Goal: Navigation & Orientation: Find specific page/section

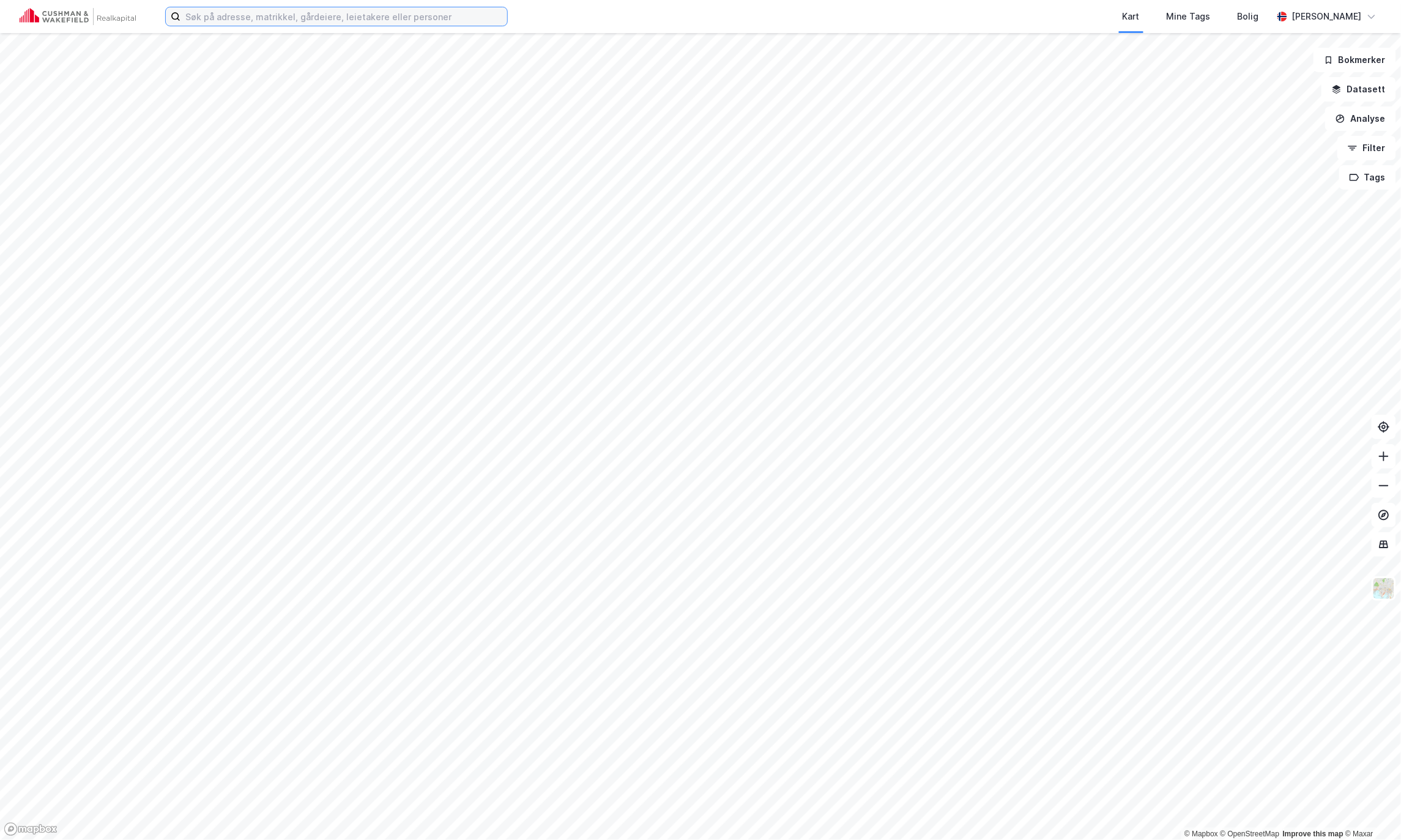
click at [295, 13] on input at bounding box center [344, 17] width 327 height 18
click at [1371, 181] on button "Tags" at bounding box center [1368, 177] width 57 height 25
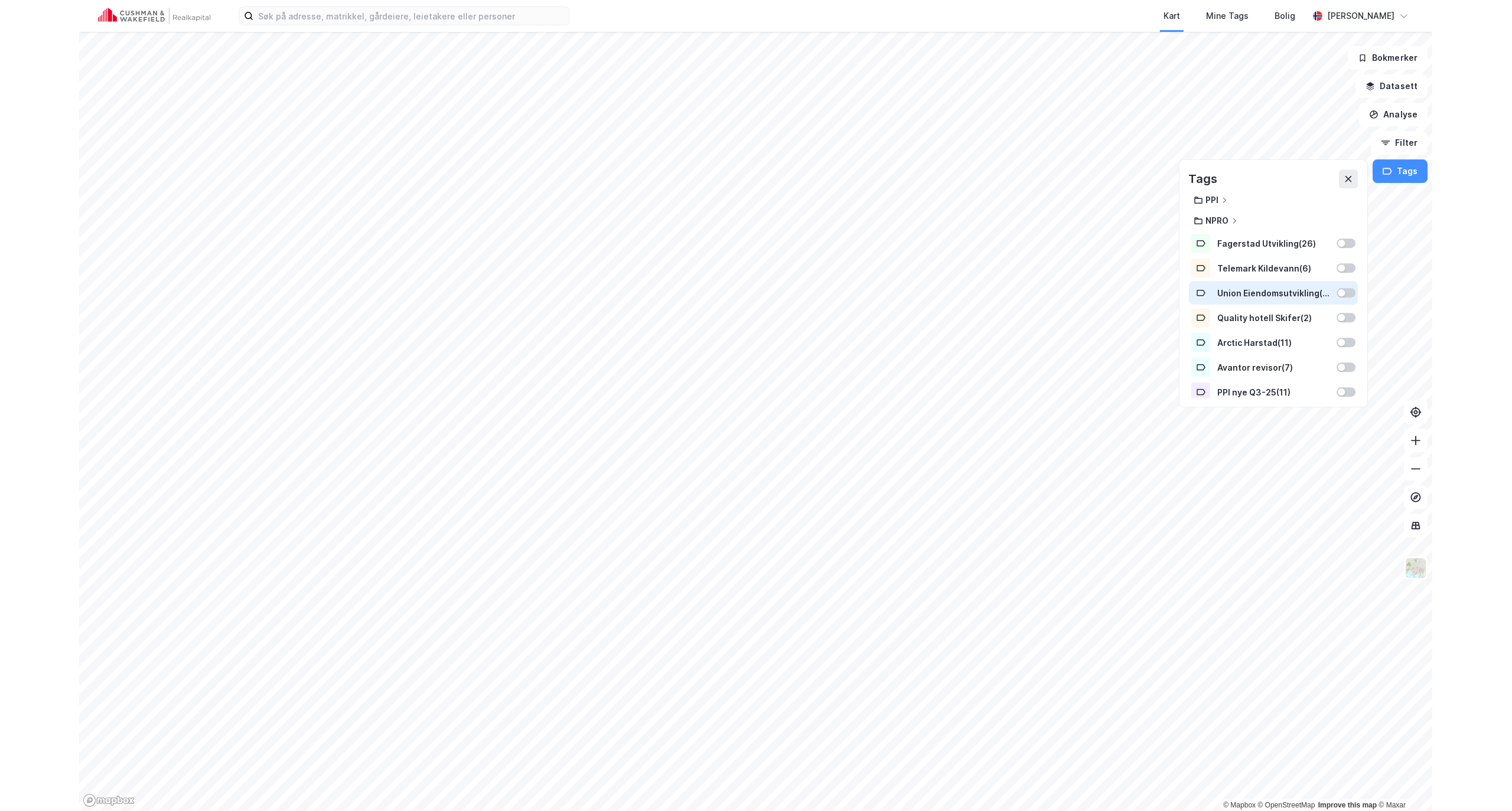
scroll to position [173, 0]
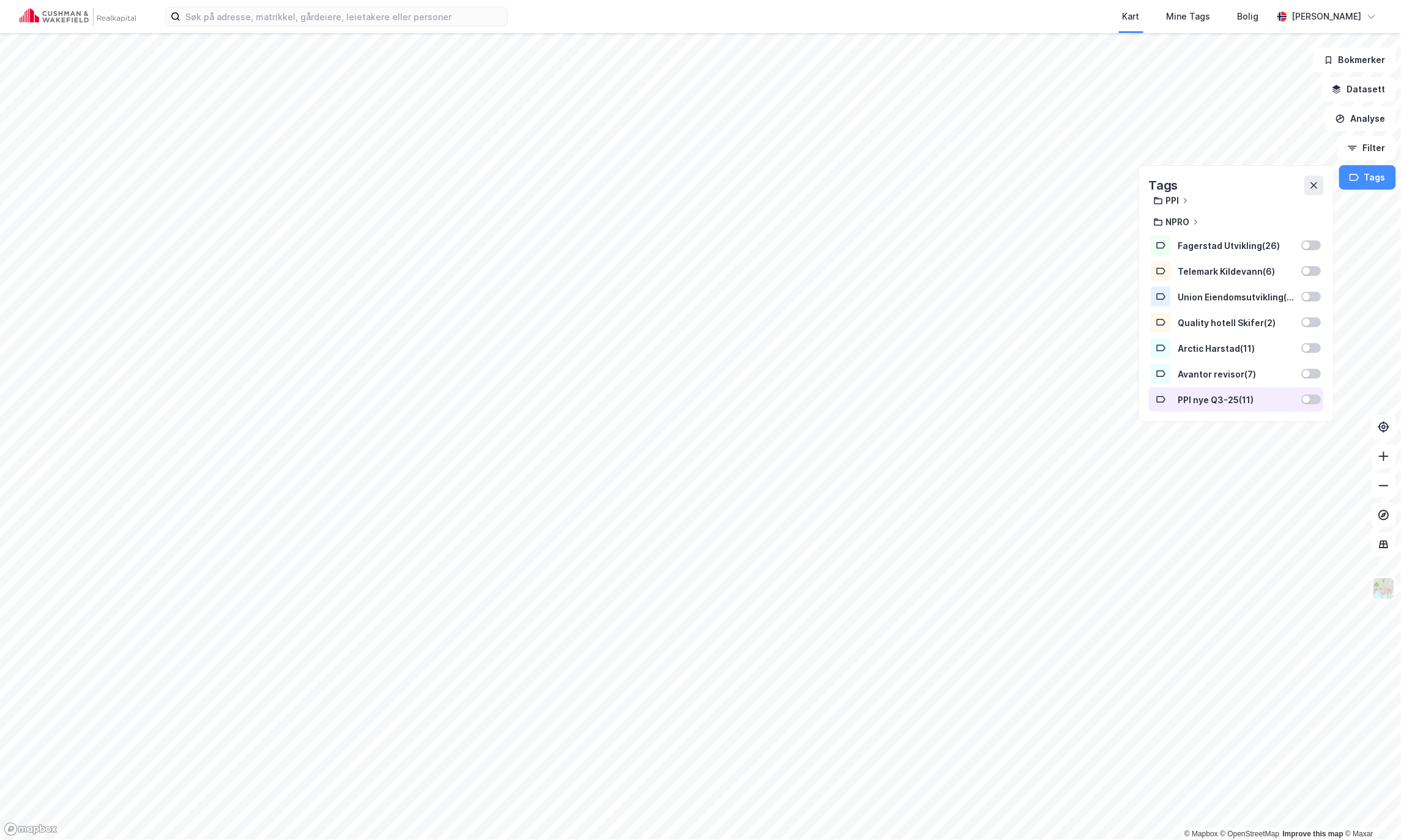
click at [1220, 403] on div "PPI nye Q3-25 ( 11 )" at bounding box center [1236, 399] width 116 height 10
click at [1314, 187] on icon at bounding box center [1313, 185] width 10 height 10
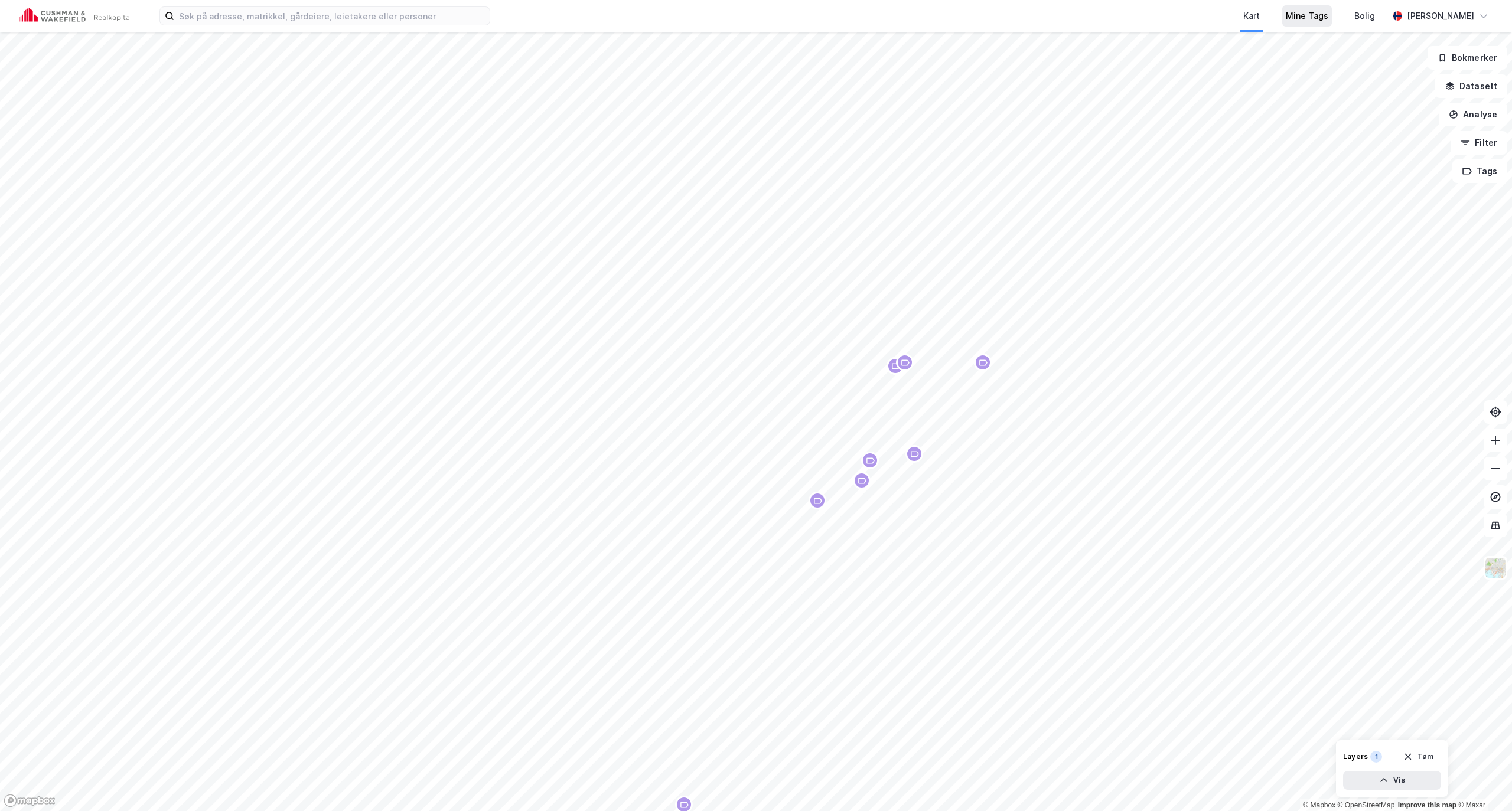
drag, startPoint x: 1329, startPoint y: 28, endPoint x: 1334, endPoint y: 24, distance: 6.4
click at [1329, 29] on div "Mine Tags" at bounding box center [1307, 16] width 68 height 32
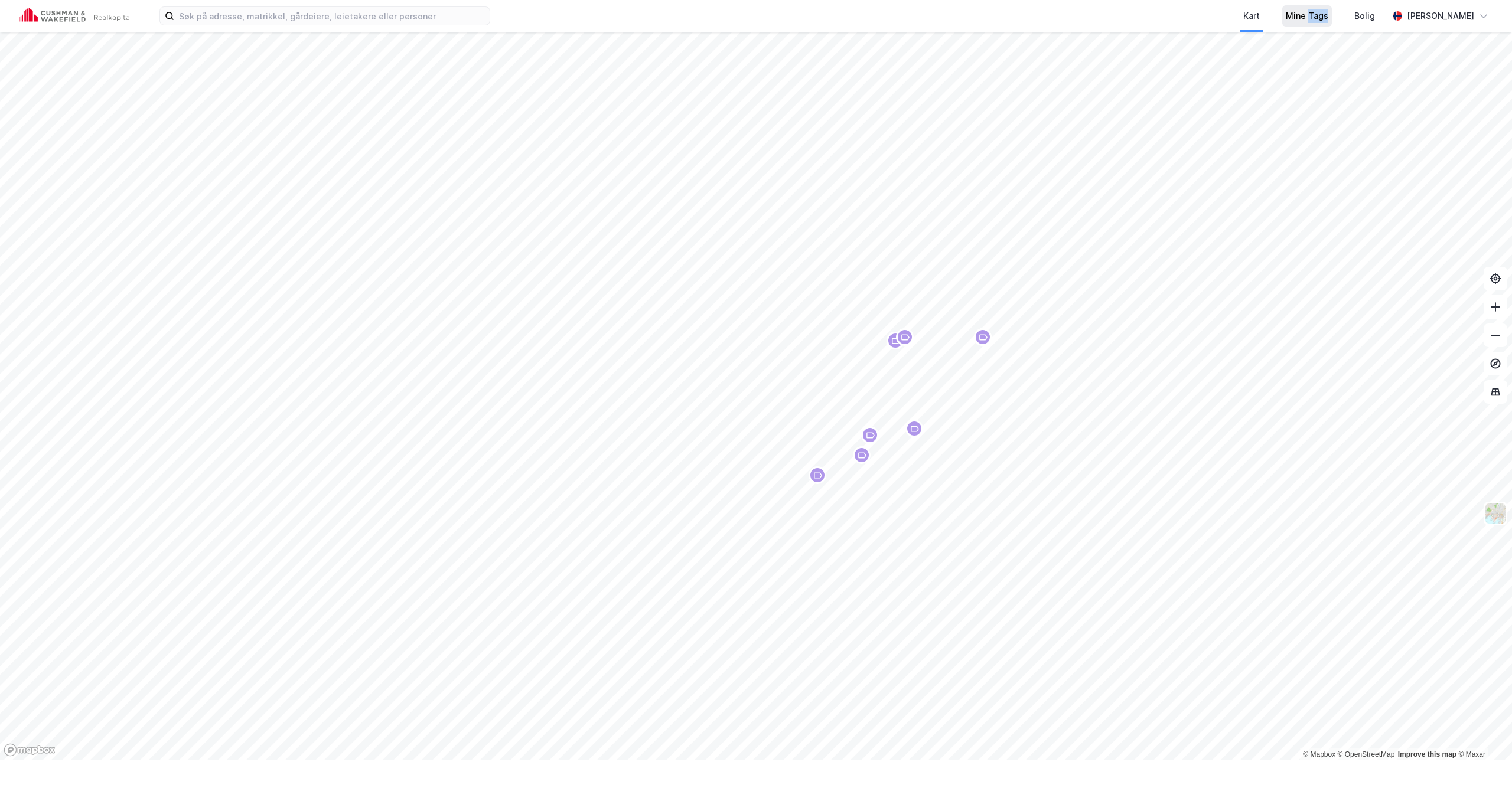
click at [1329, 22] on div "Mine Tags" at bounding box center [1307, 16] width 43 height 14
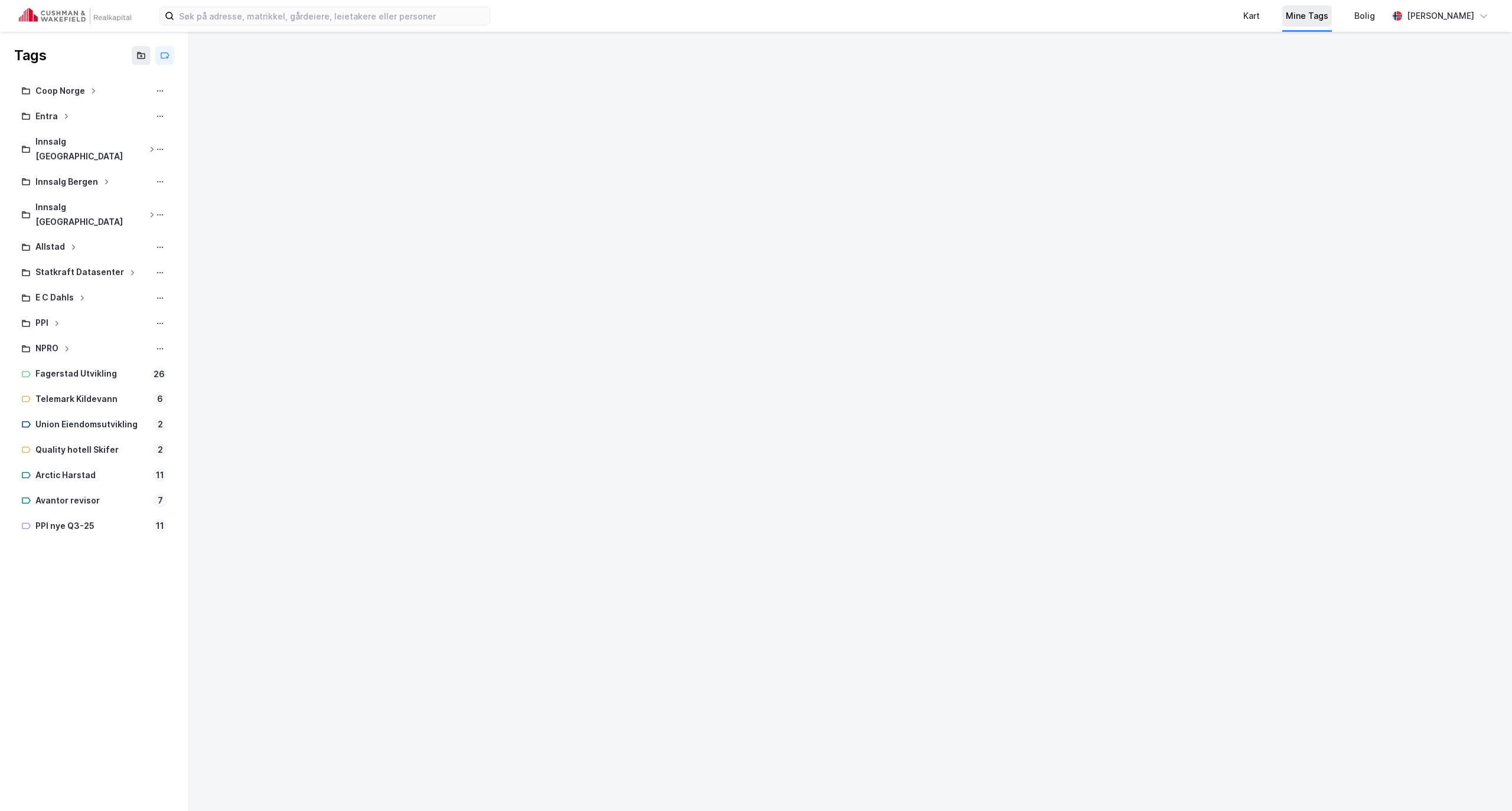
click at [1329, 22] on div "Mine Tags" at bounding box center [1307, 16] width 43 height 14
click at [1329, 21] on div "Mine Tags" at bounding box center [1307, 16] width 43 height 14
click at [1329, 22] on div "Mine Tags" at bounding box center [1307, 16] width 43 height 14
click at [1329, 21] on div "Mine Tags" at bounding box center [1307, 16] width 43 height 14
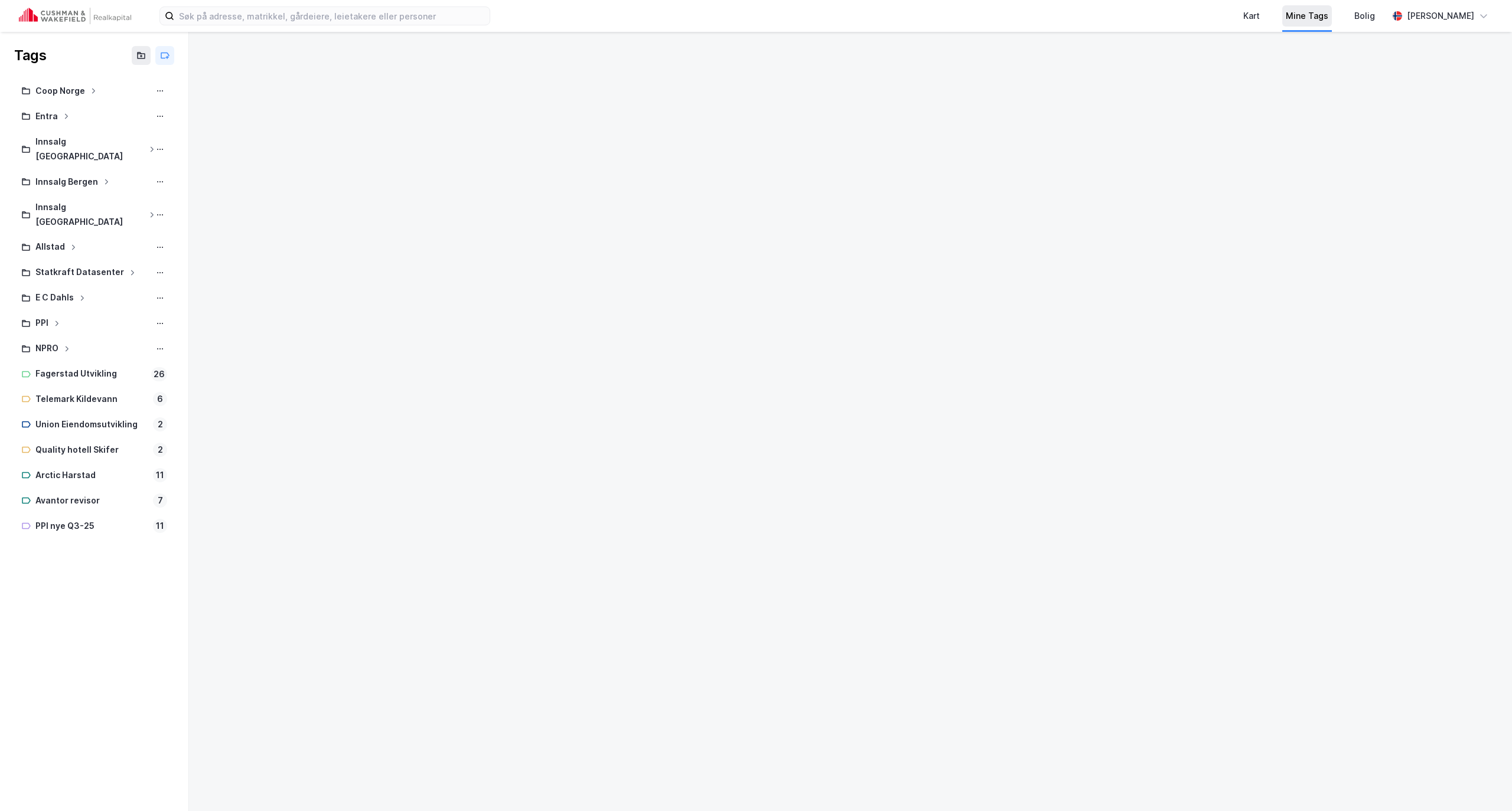
click at [1329, 22] on div "Mine Tags" at bounding box center [1307, 16] width 43 height 14
click at [1329, 20] on div "Mine Tags" at bounding box center [1307, 16] width 43 height 14
click at [1329, 21] on div "Mine Tags" at bounding box center [1307, 16] width 43 height 14
click at [1329, 20] on div "Mine Tags" at bounding box center [1307, 16] width 43 height 14
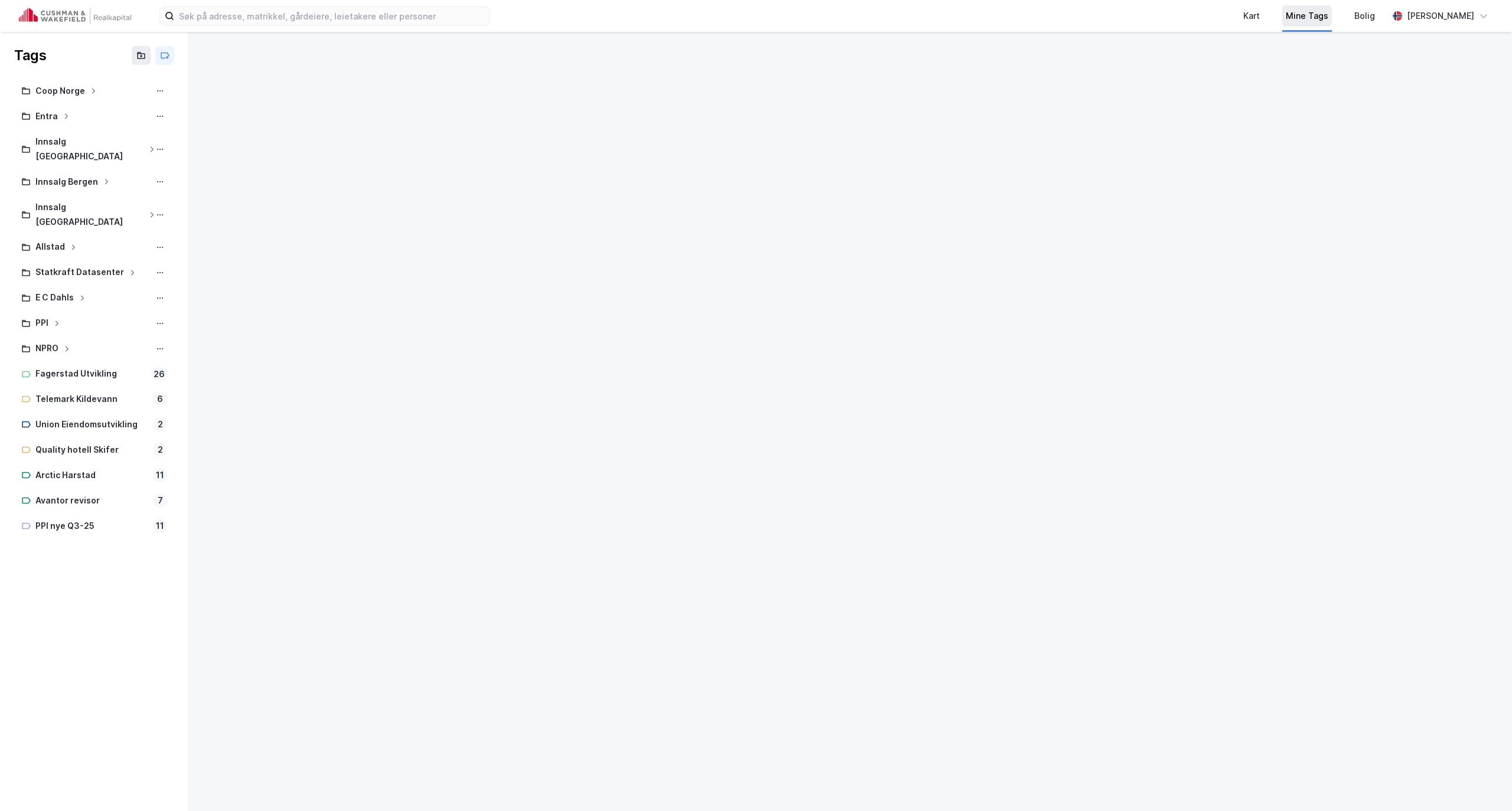
click at [1329, 22] on div "Mine Tags" at bounding box center [1307, 16] width 43 height 14
click at [1329, 21] on div "Mine Tags" at bounding box center [1307, 16] width 43 height 14
click at [1329, 22] on div "Mine Tags" at bounding box center [1307, 16] width 43 height 14
click at [1329, 14] on div "Mine Tags" at bounding box center [1307, 16] width 43 height 14
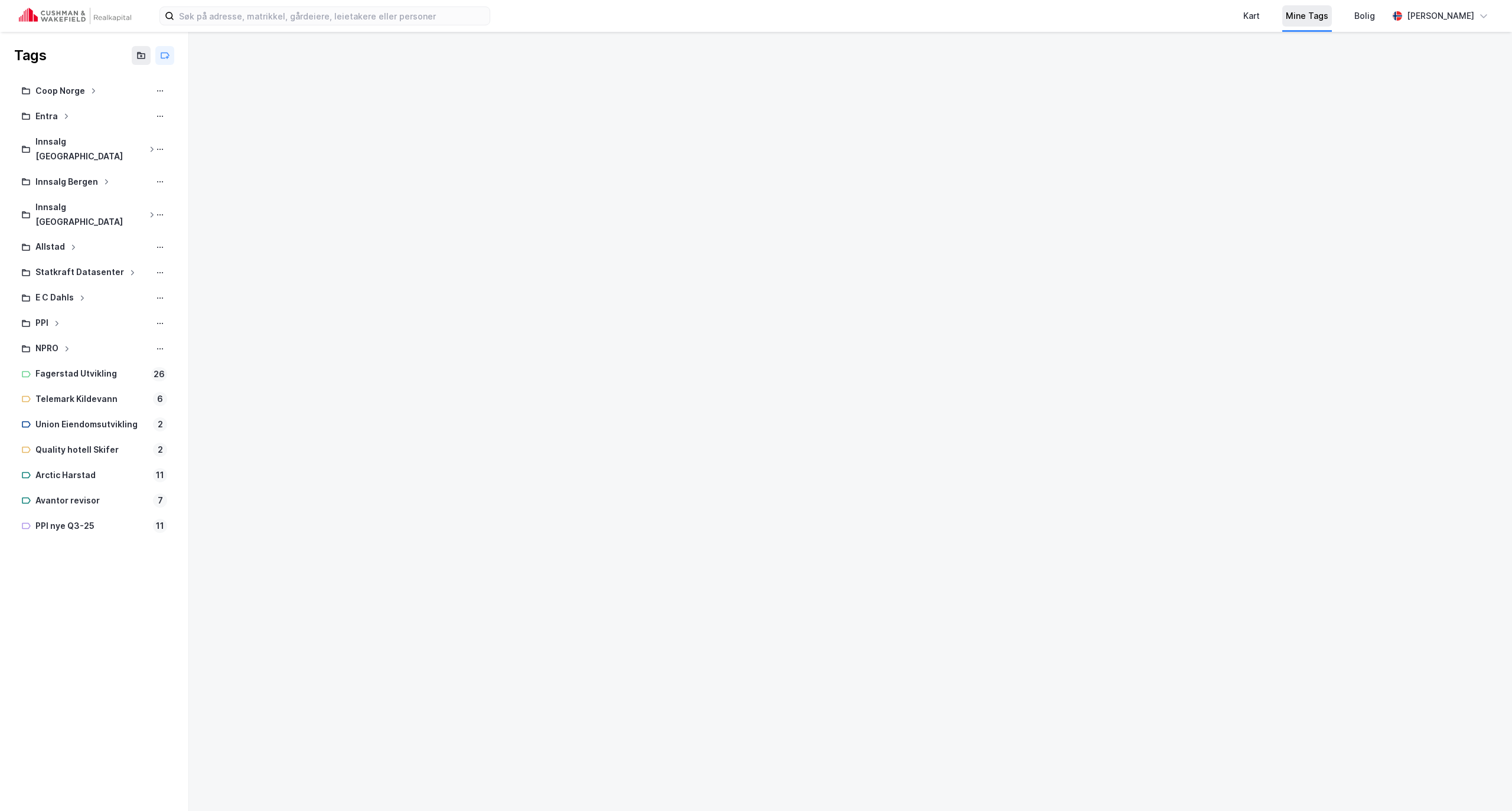
click at [1329, 14] on div "Mine Tags" at bounding box center [1307, 16] width 43 height 14
click at [1329, 15] on div "Mine Tags" at bounding box center [1307, 16] width 43 height 14
click at [1329, 14] on div "Mine Tags" at bounding box center [1307, 16] width 43 height 14
click at [1329, 15] on div "Mine Tags" at bounding box center [1307, 16] width 43 height 14
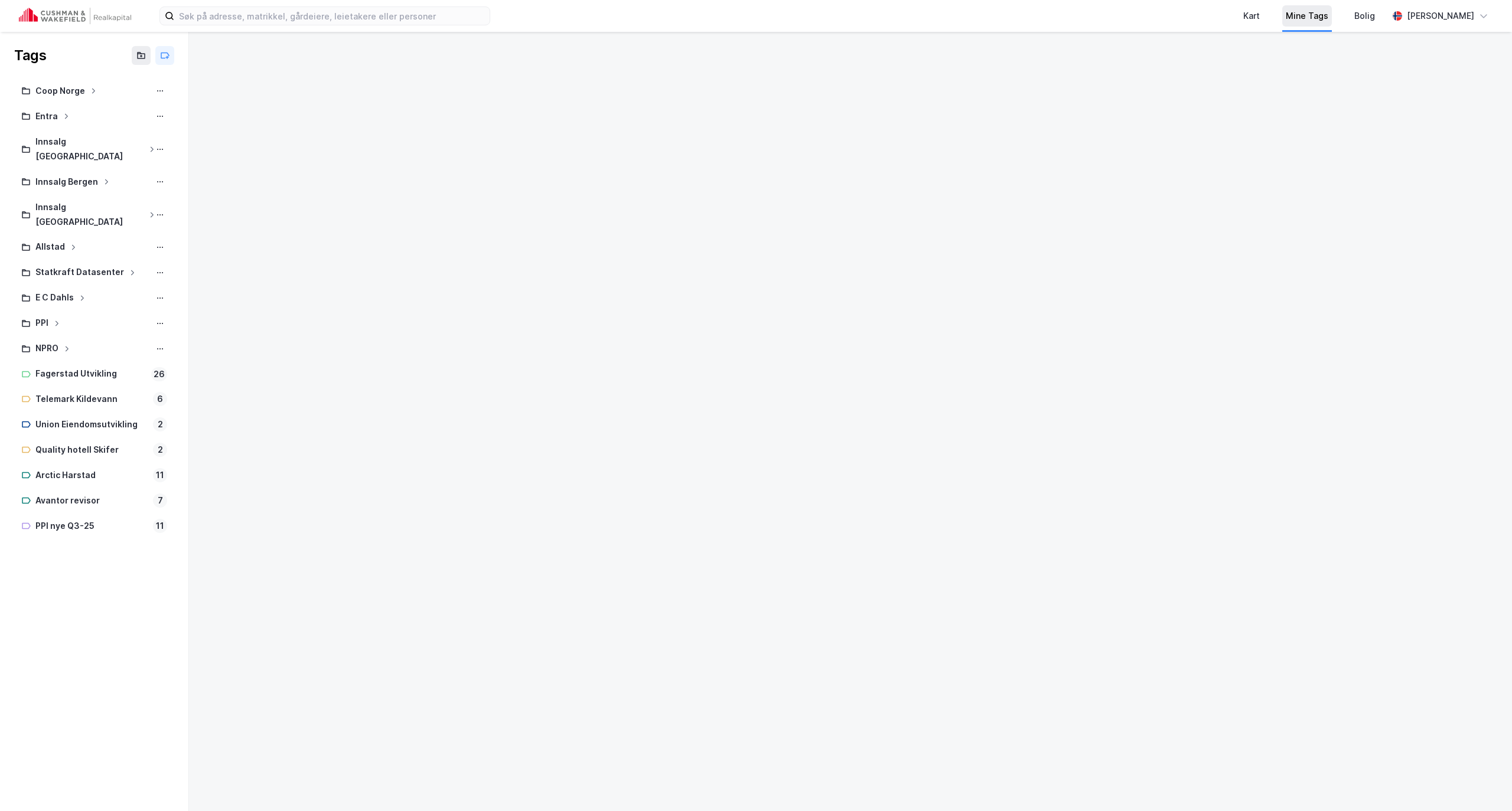
click at [1329, 14] on div "Mine Tags" at bounding box center [1307, 16] width 43 height 14
click at [1329, 15] on div "Mine Tags" at bounding box center [1307, 16] width 43 height 14
click at [1329, 14] on div "Mine Tags" at bounding box center [1307, 16] width 43 height 14
click at [1329, 15] on div "Mine Tags" at bounding box center [1307, 16] width 43 height 14
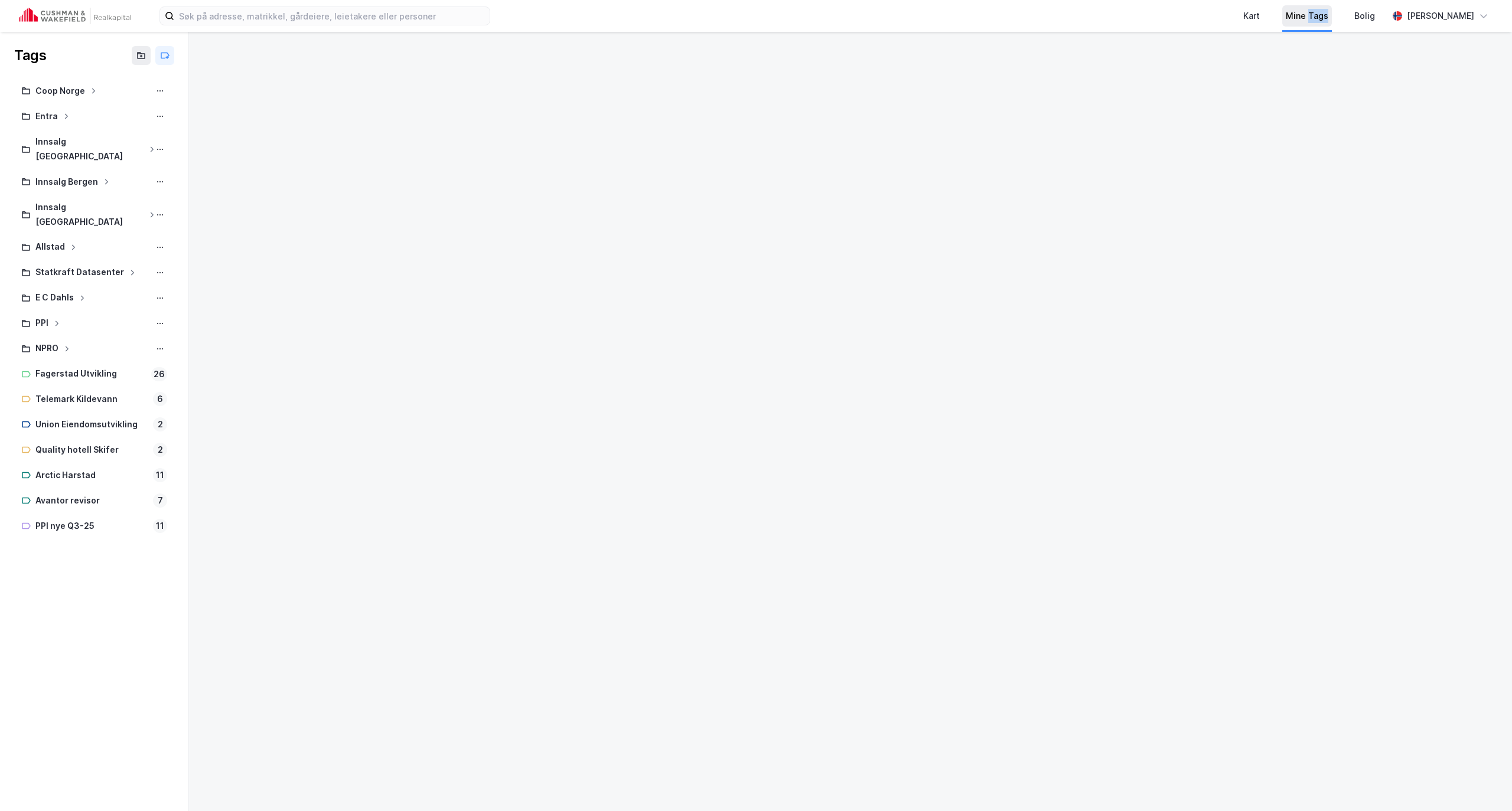
click at [1329, 15] on div "Mine Tags" at bounding box center [1307, 16] width 43 height 14
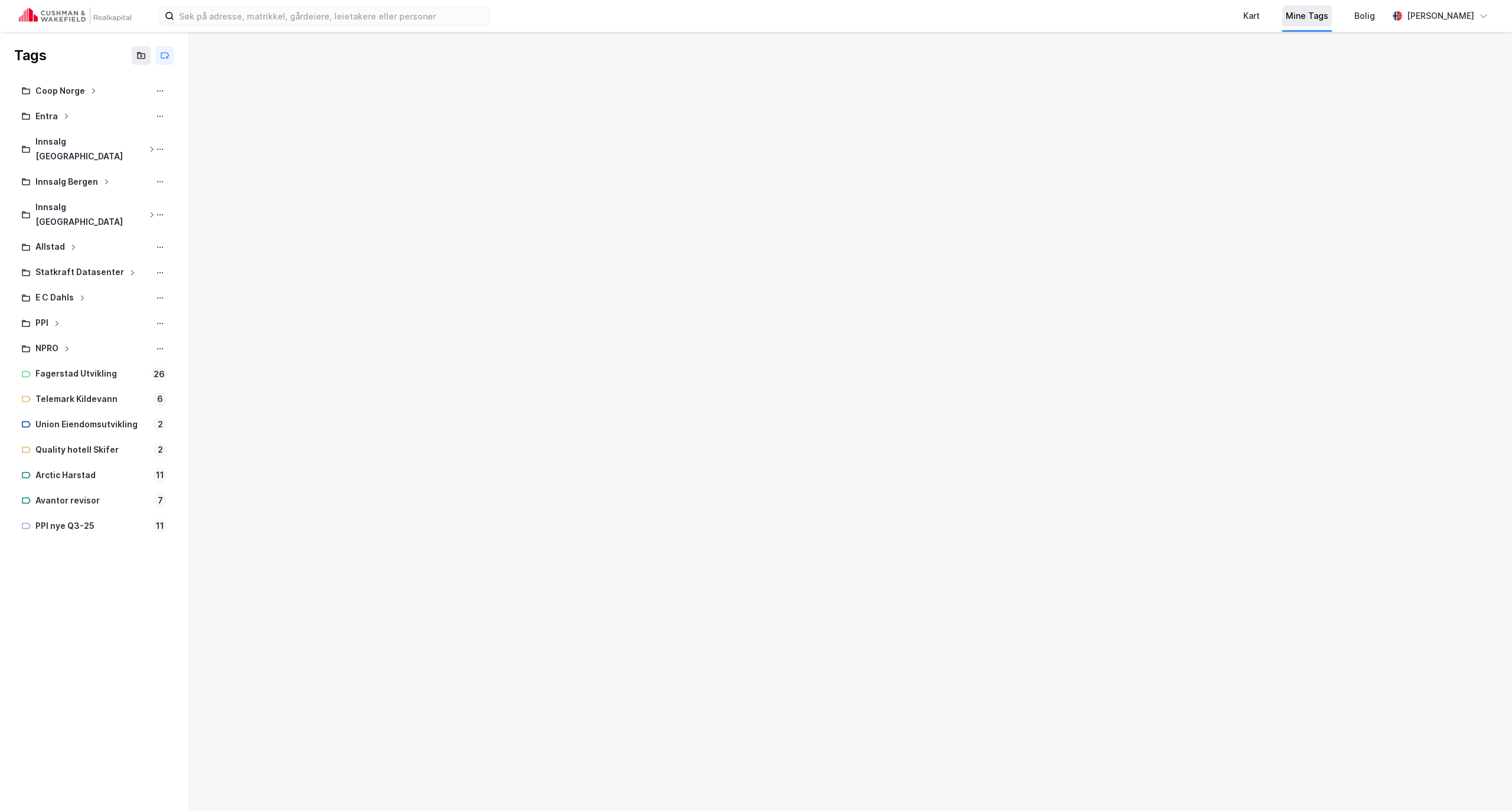
click at [1329, 15] on div "Mine Tags" at bounding box center [1307, 16] width 43 height 14
click at [1329, 14] on div "Mine Tags" at bounding box center [1307, 16] width 43 height 14
click at [1329, 15] on div "Mine Tags" at bounding box center [1307, 16] width 43 height 14
click at [1329, 14] on div "Mine Tags" at bounding box center [1307, 16] width 43 height 14
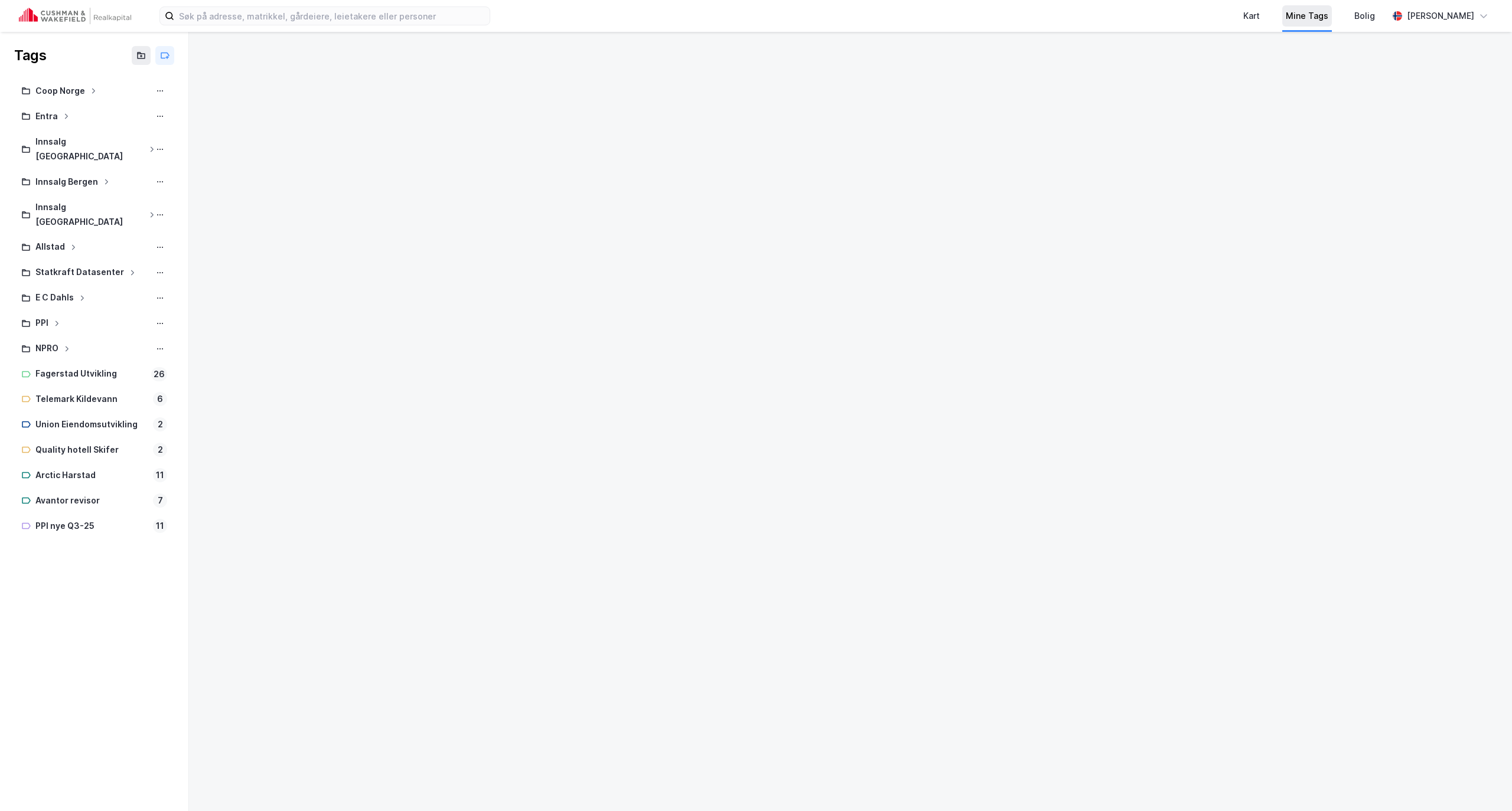
click at [1329, 14] on div "Mine Tags" at bounding box center [1307, 16] width 43 height 14
click at [1329, 15] on div "Mine Tags" at bounding box center [1307, 16] width 43 height 14
click at [1329, 14] on div "Mine Tags" at bounding box center [1307, 16] width 43 height 14
click at [1329, 15] on div "Mine Tags" at bounding box center [1307, 16] width 43 height 14
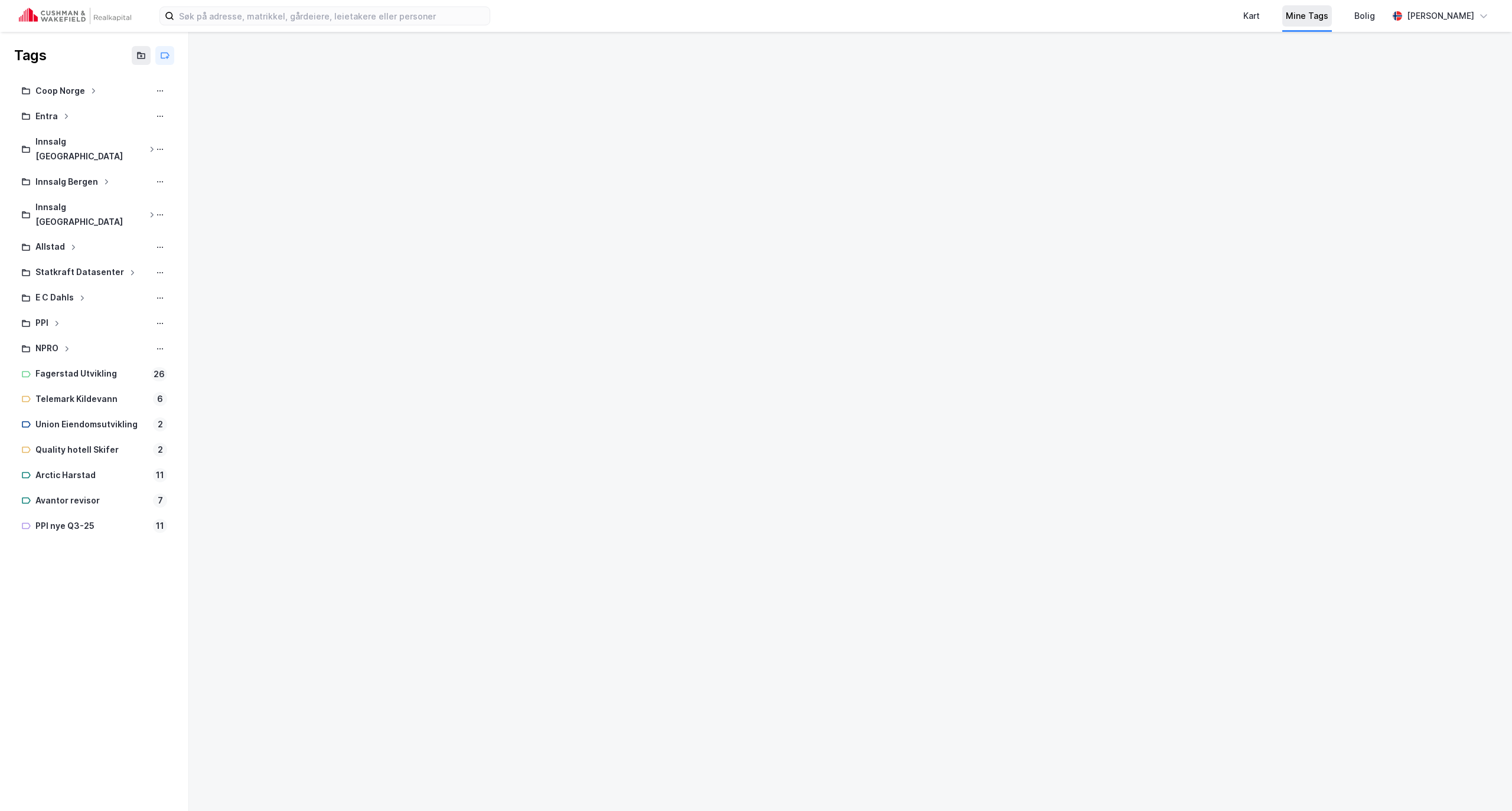
click at [1329, 14] on div "Mine Tags" at bounding box center [1307, 16] width 43 height 14
click at [1329, 13] on div "Mine Tags" at bounding box center [1307, 16] width 43 height 14
click at [1329, 14] on div "Mine Tags" at bounding box center [1307, 16] width 43 height 14
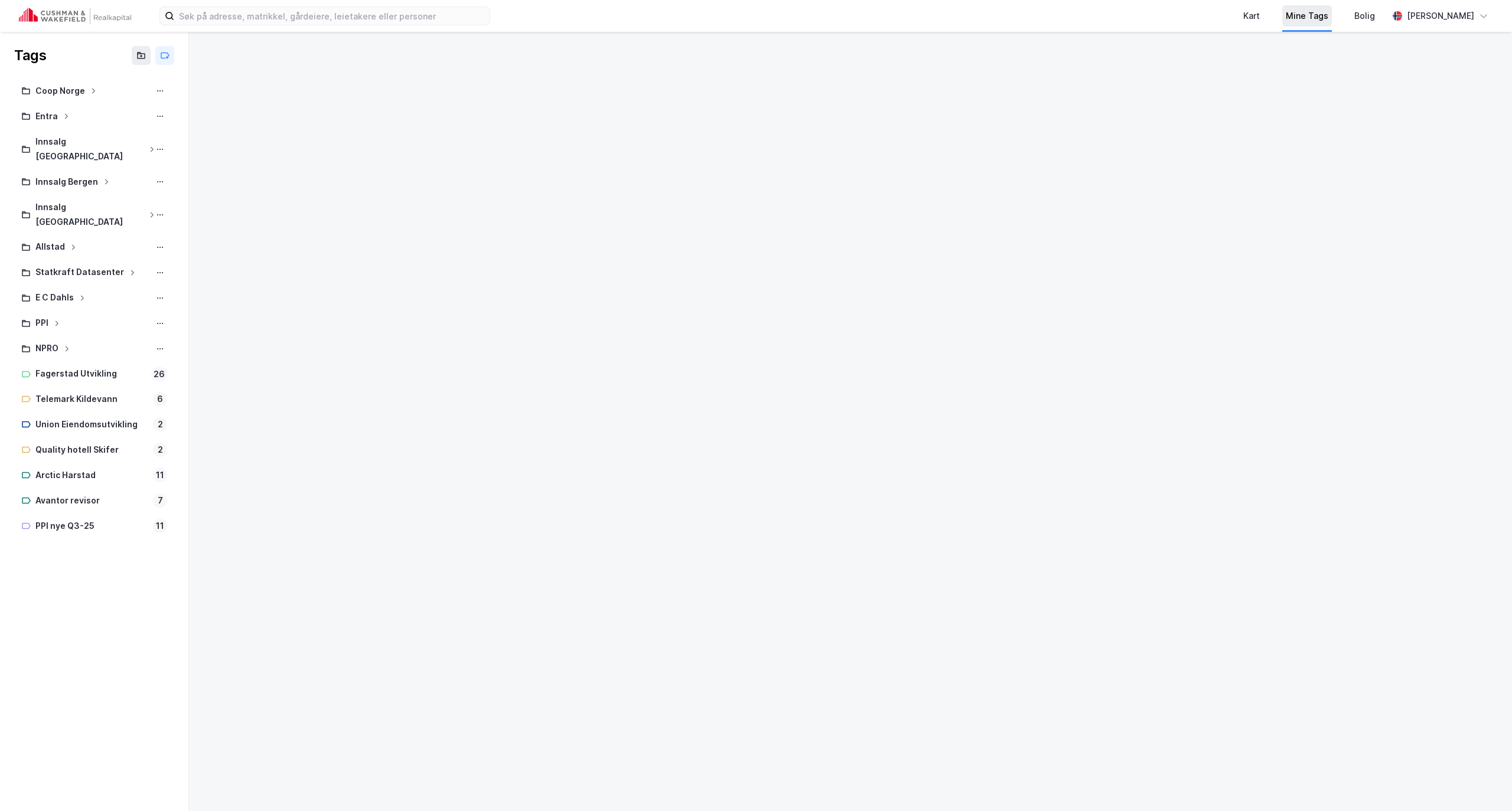
click at [1329, 13] on div "Mine Tags" at bounding box center [1307, 16] width 43 height 14
click at [1332, 12] on div "Mine Tags" at bounding box center [1307, 16] width 50 height 21
click at [1329, 12] on div "Mine Tags" at bounding box center [1307, 16] width 43 height 14
click at [1329, 12] on div "Mine Tags" at bounding box center [1307, 16] width 43 height 14
click at [1332, 8] on div "Mine Tags" at bounding box center [1307, 16] width 50 height 21
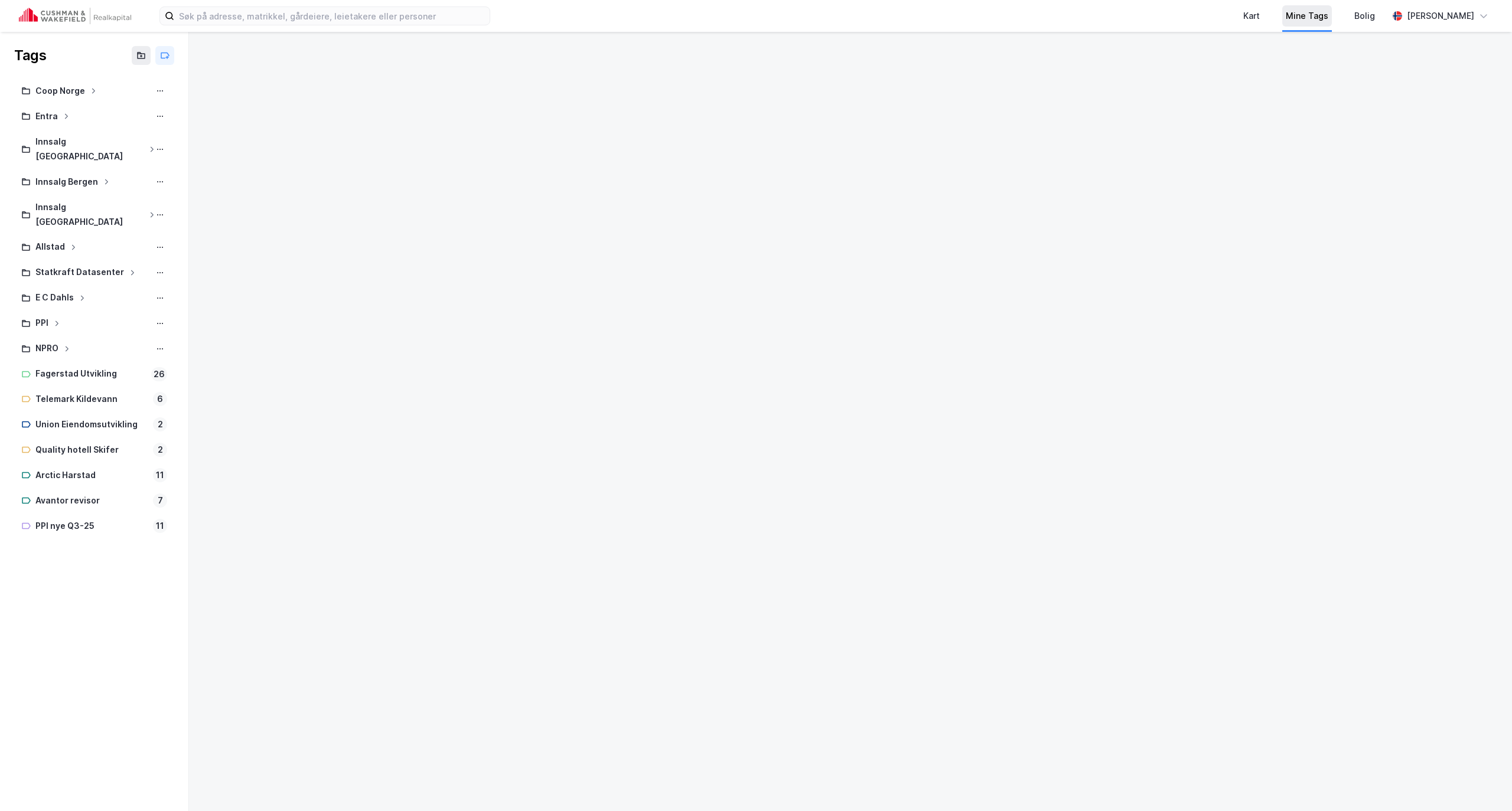
click at [1332, 7] on div "Mine Tags" at bounding box center [1307, 16] width 50 height 21
click at [1332, 6] on div "Mine Tags" at bounding box center [1307, 16] width 50 height 21
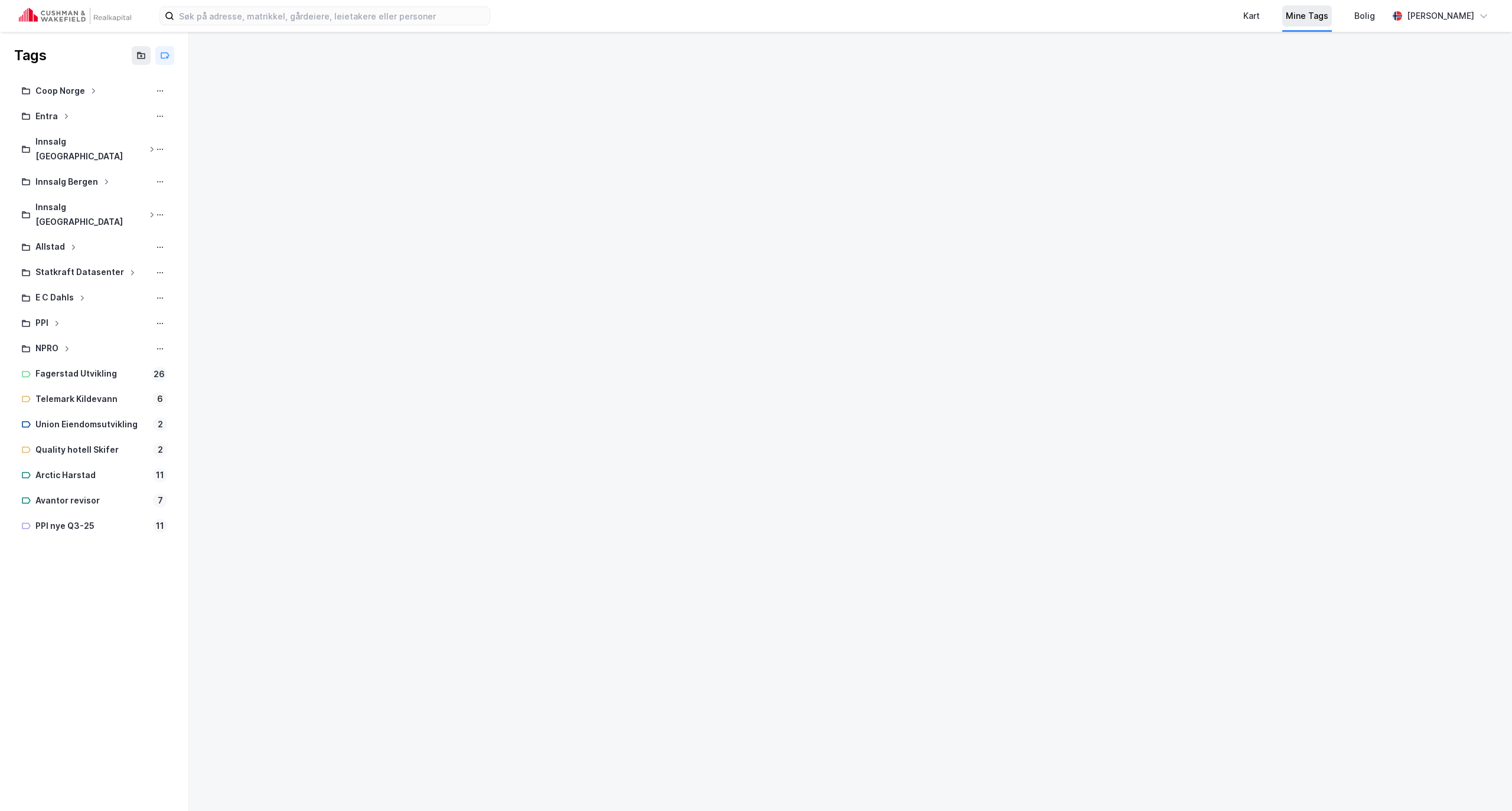
click at [1332, 6] on div "Mine Tags" at bounding box center [1307, 16] width 50 height 21
click at [1332, 5] on div "Mine Tags" at bounding box center [1307, 16] width 50 height 21
click at [1341, 5] on div "Mine Tags" at bounding box center [1307, 16] width 68 height 32
click at [1341, 4] on div "Mine Tags" at bounding box center [1307, 16] width 68 height 32
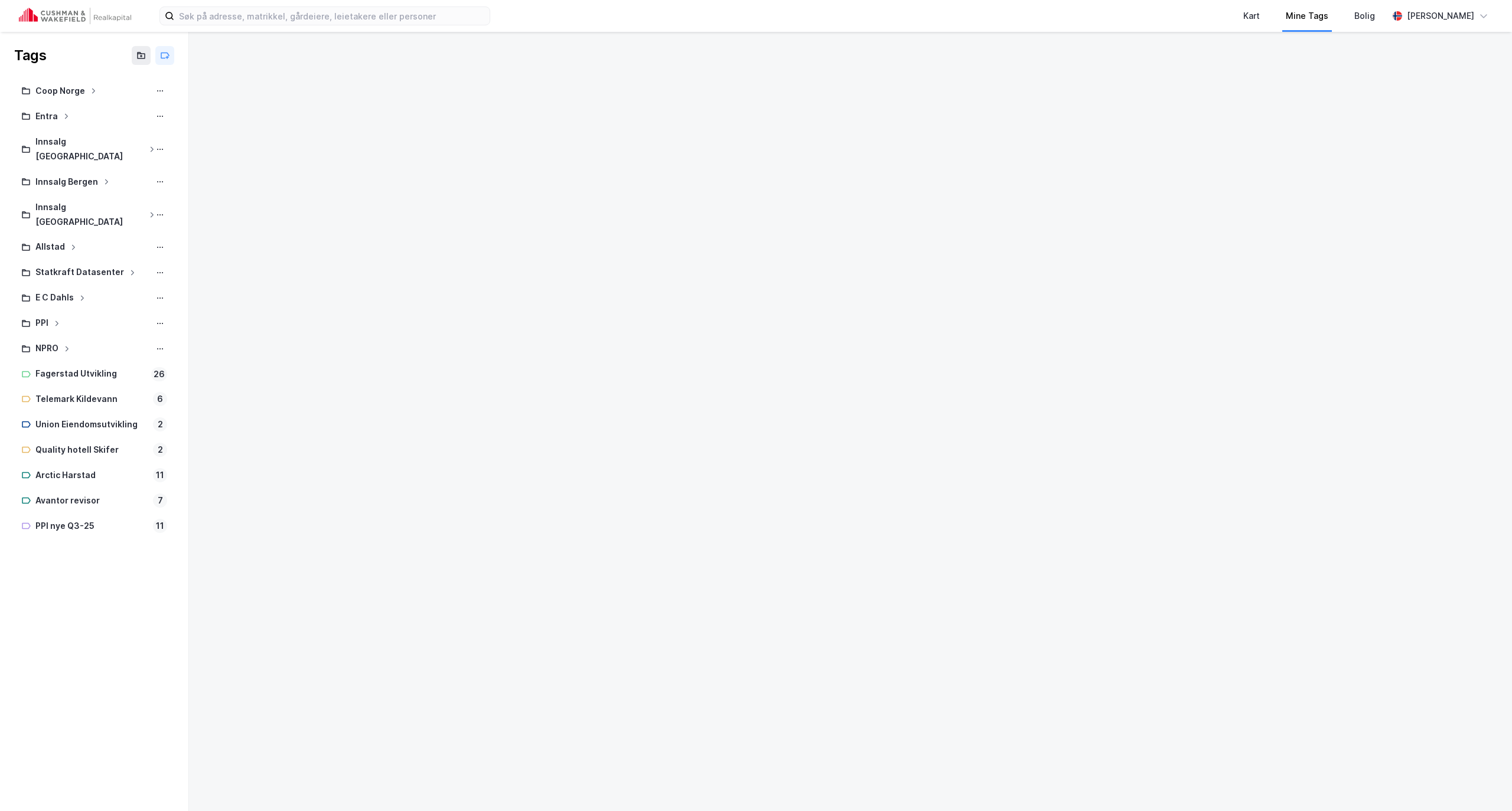
click at [1341, 4] on div "Mine Tags" at bounding box center [1307, 16] width 68 height 32
click at [1341, 4] on div "Mine Tags" at bounding box center [1307, 16] width 68 height 32
click at [1341, 4] on div "Mine Tags" at bounding box center [1307, 16] width 68 height 32
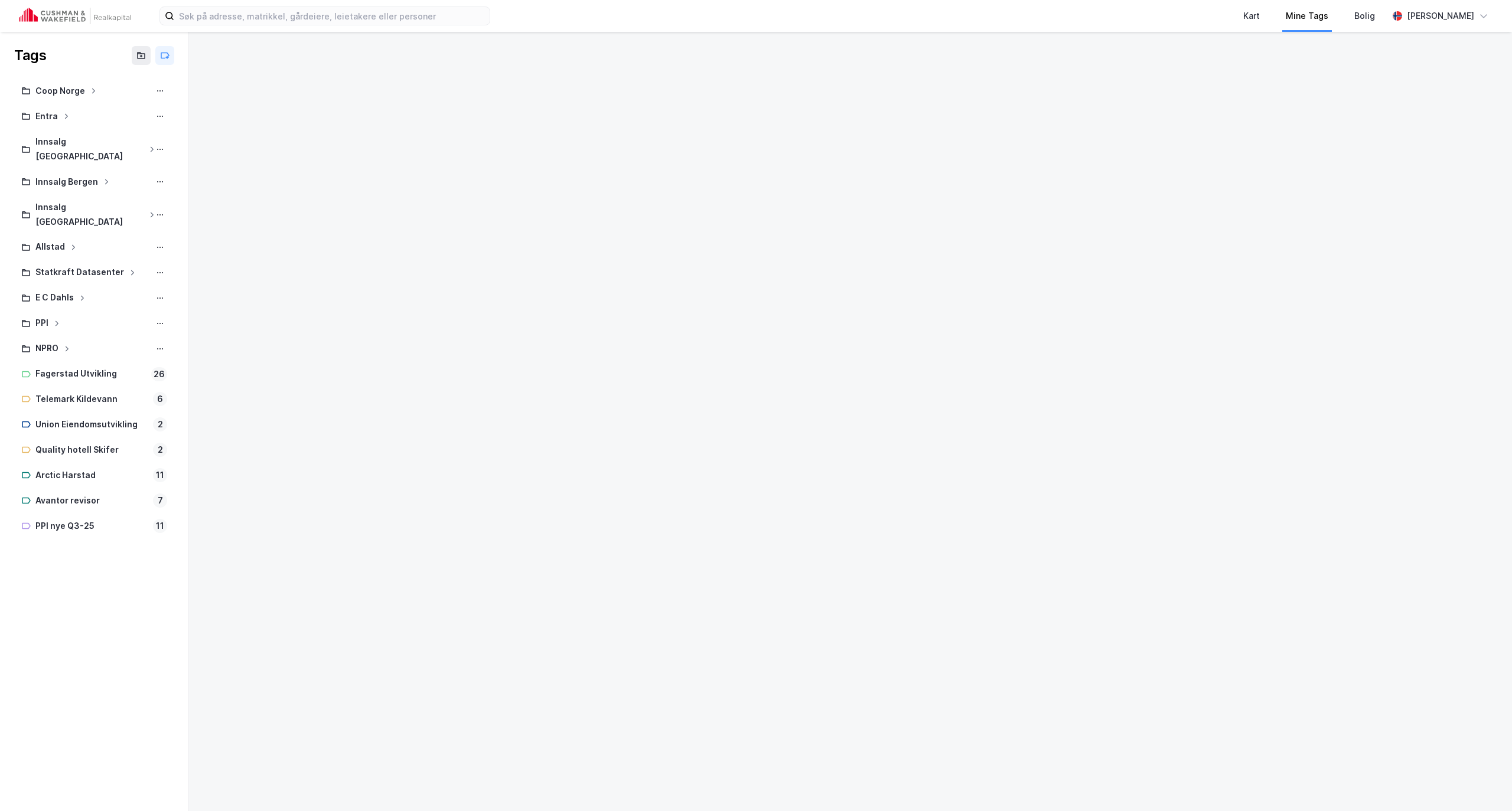
click at [1341, 4] on div "Mine Tags" at bounding box center [1307, 16] width 68 height 32
click at [1341, 5] on div "Mine Tags" at bounding box center [1307, 16] width 68 height 32
click at [1341, 6] on div "Mine Tags" at bounding box center [1307, 16] width 68 height 32
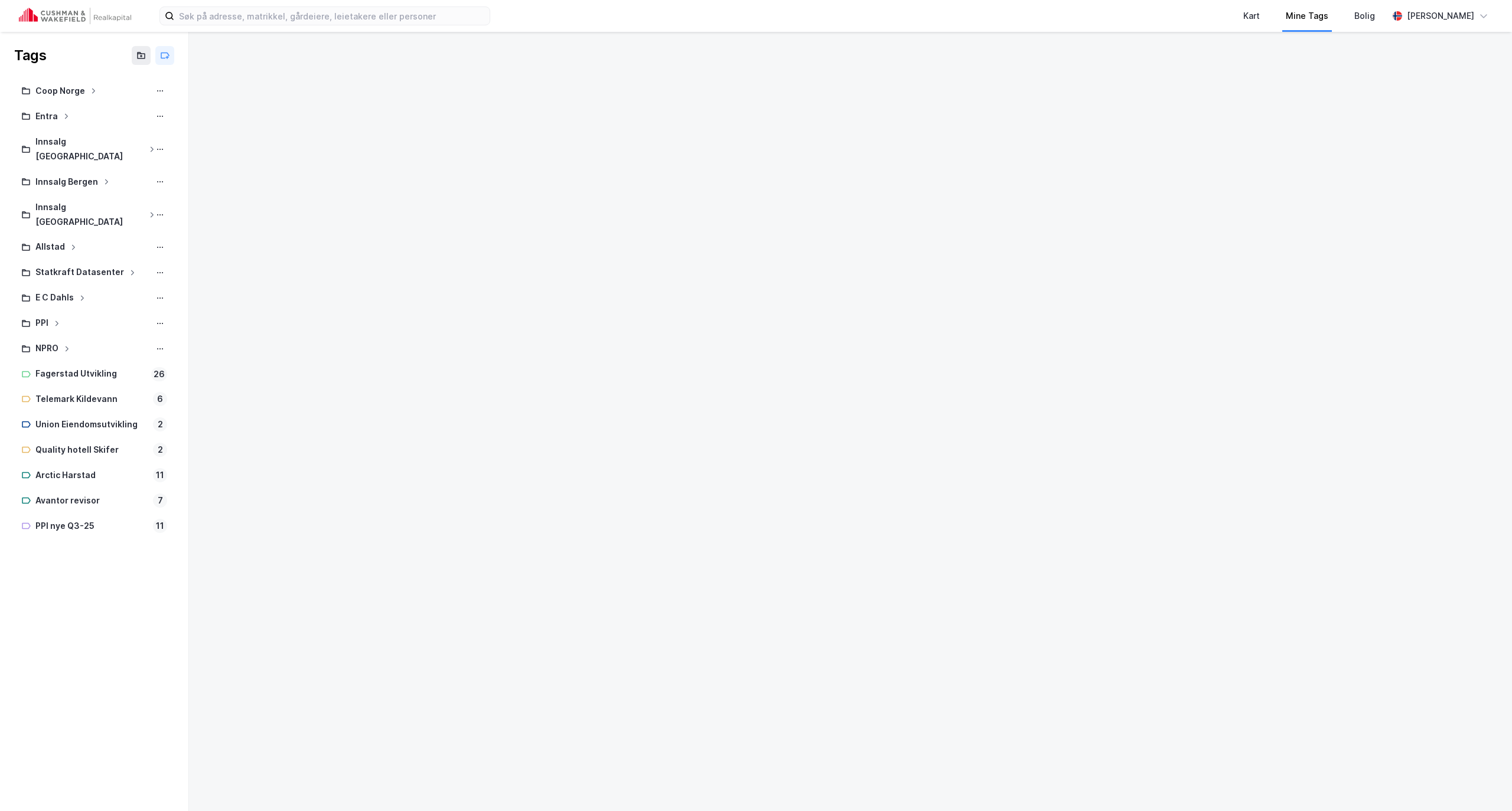
click at [1341, 6] on div "Mine Tags" at bounding box center [1307, 16] width 68 height 32
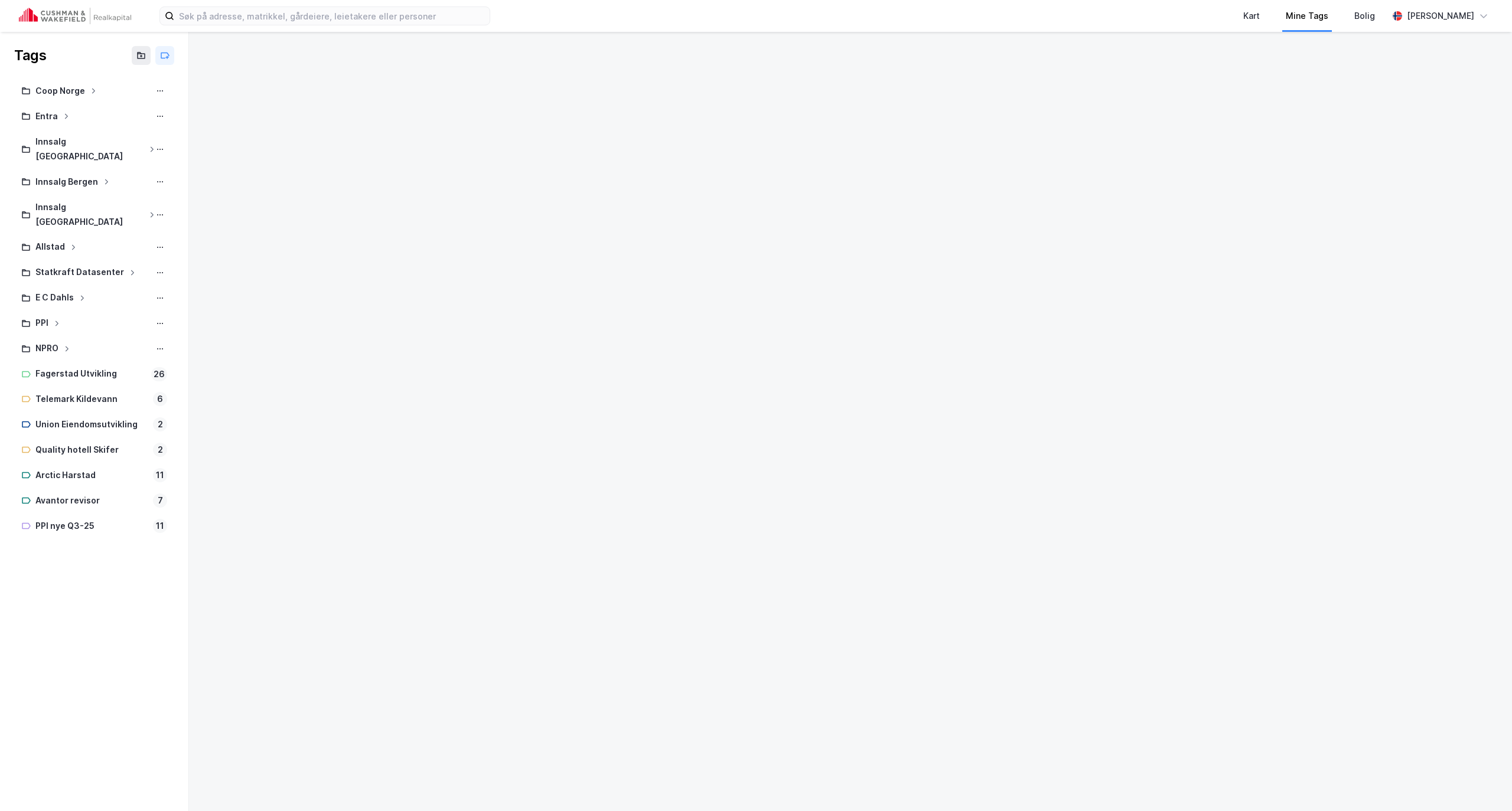
click at [1341, 7] on div "Mine Tags" at bounding box center [1307, 16] width 68 height 32
click at [1341, 8] on div "Mine Tags" at bounding box center [1307, 16] width 68 height 32
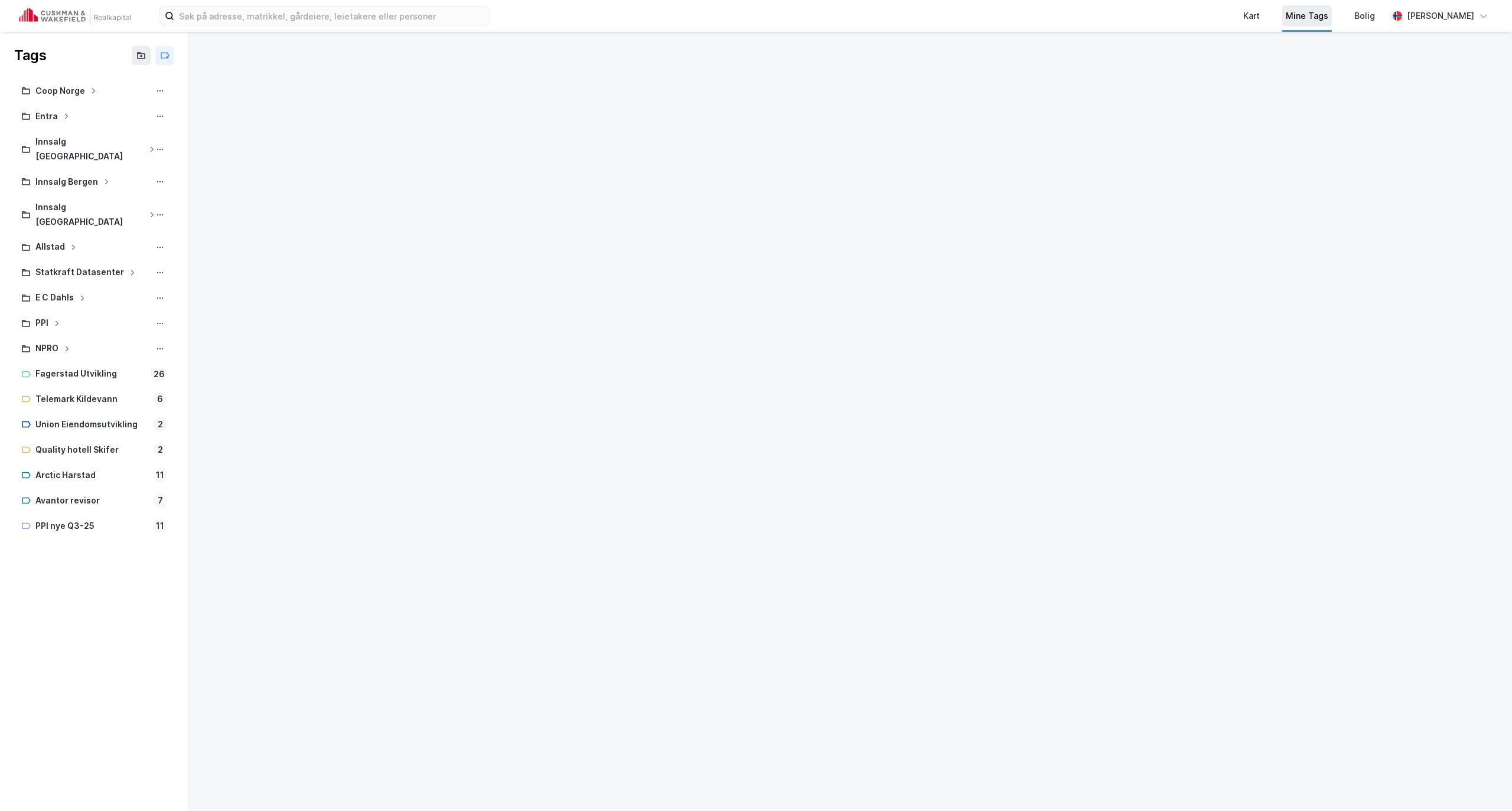
click at [1332, 10] on div "Mine Tags" at bounding box center [1307, 16] width 50 height 21
click at [1332, 8] on div "Mine Tags" at bounding box center [1307, 16] width 50 height 21
click at [1332, 7] on div "Mine Tags" at bounding box center [1307, 16] width 50 height 21
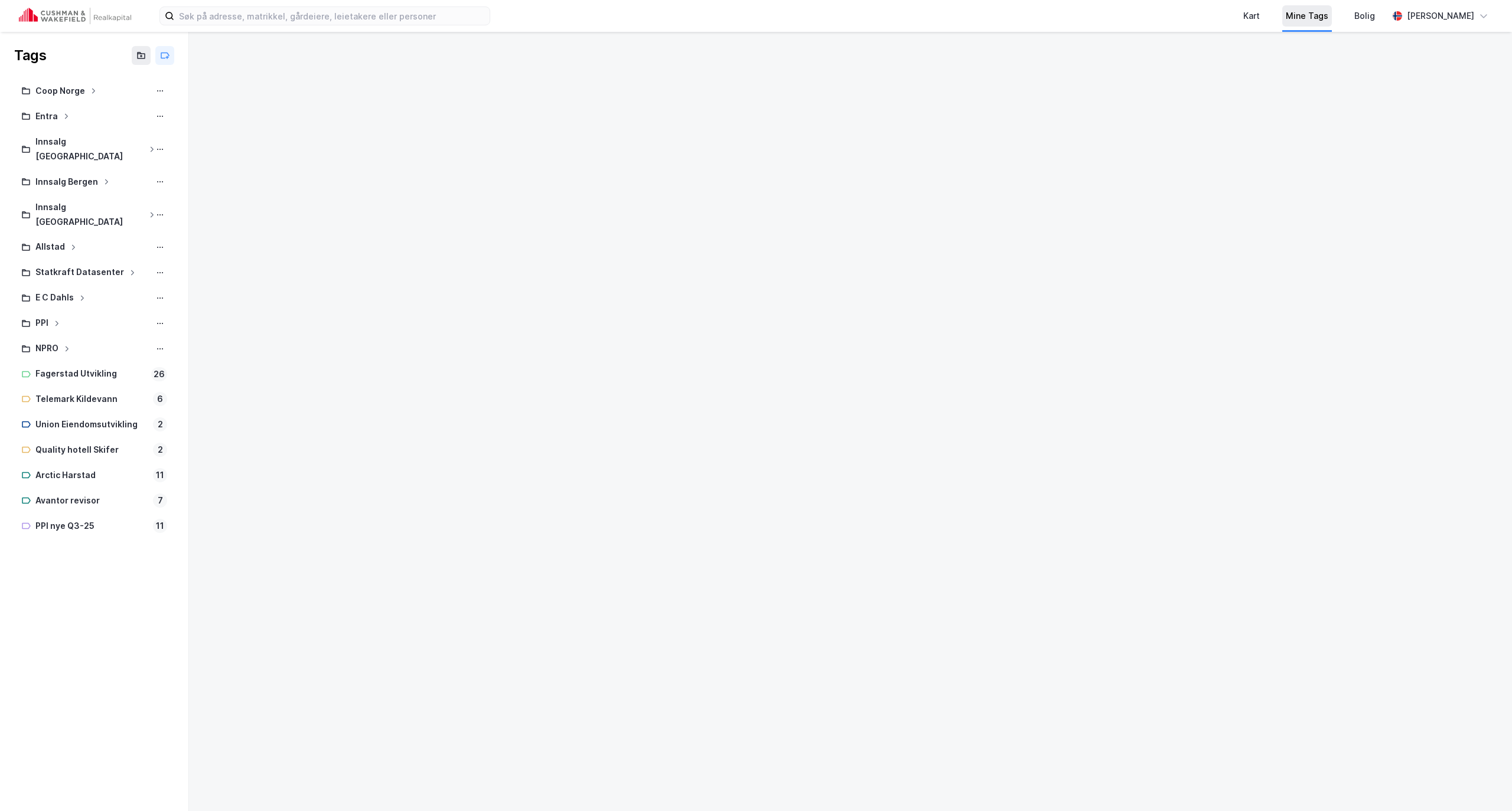
click at [1332, 6] on div "Mine Tags" at bounding box center [1307, 16] width 50 height 21
click at [1341, 6] on div "Mine Tags" at bounding box center [1307, 16] width 68 height 32
click at [1332, 6] on div "Mine Tags" at bounding box center [1307, 16] width 50 height 21
